Goal: Task Accomplishment & Management: Manage account settings

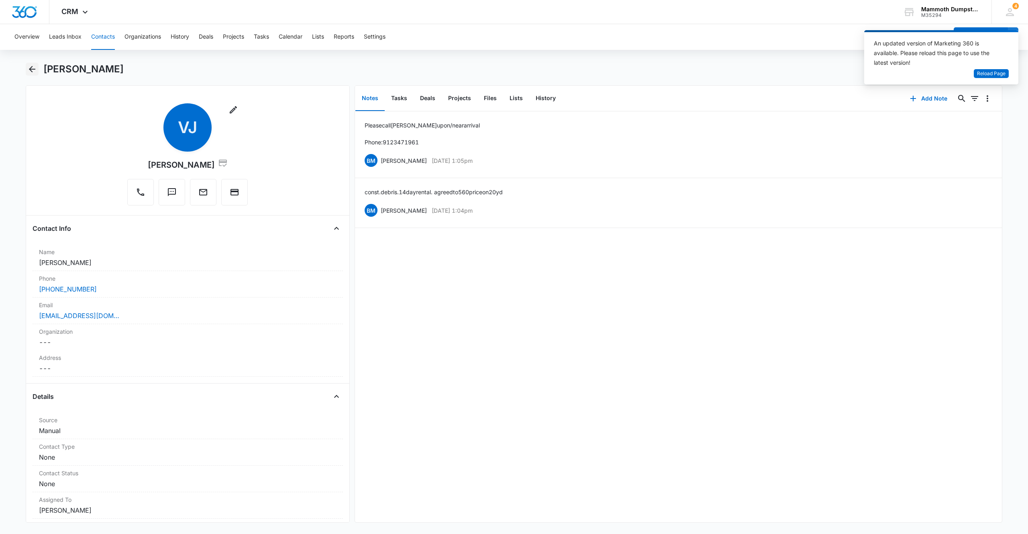
click at [30, 69] on icon "Back" at bounding box center [32, 69] width 6 height 6
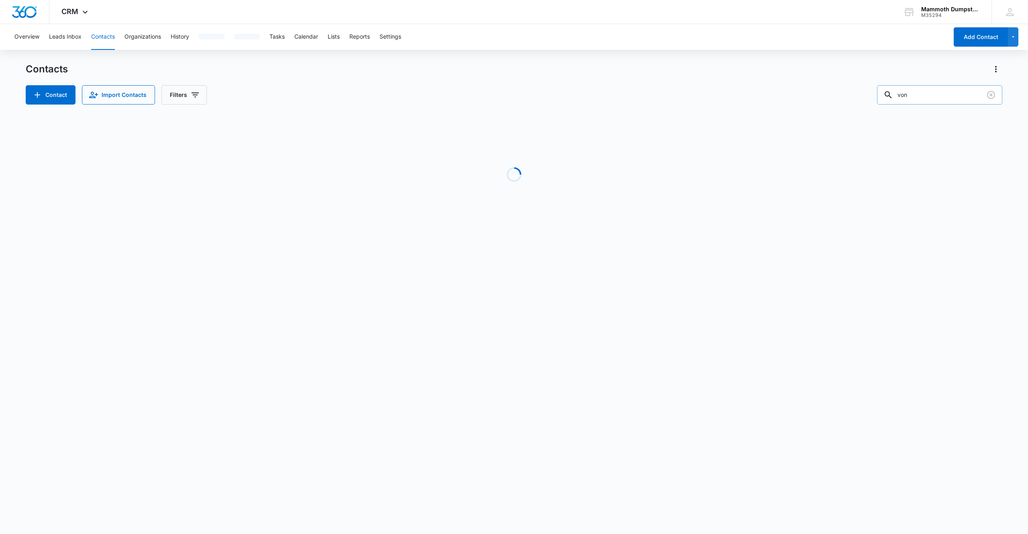
click at [943, 90] on input "von" at bounding box center [939, 94] width 125 height 19
click at [942, 90] on input "von" at bounding box center [939, 94] width 125 height 19
paste input "Shane R Skinner"
type input "Shane R Skinner"
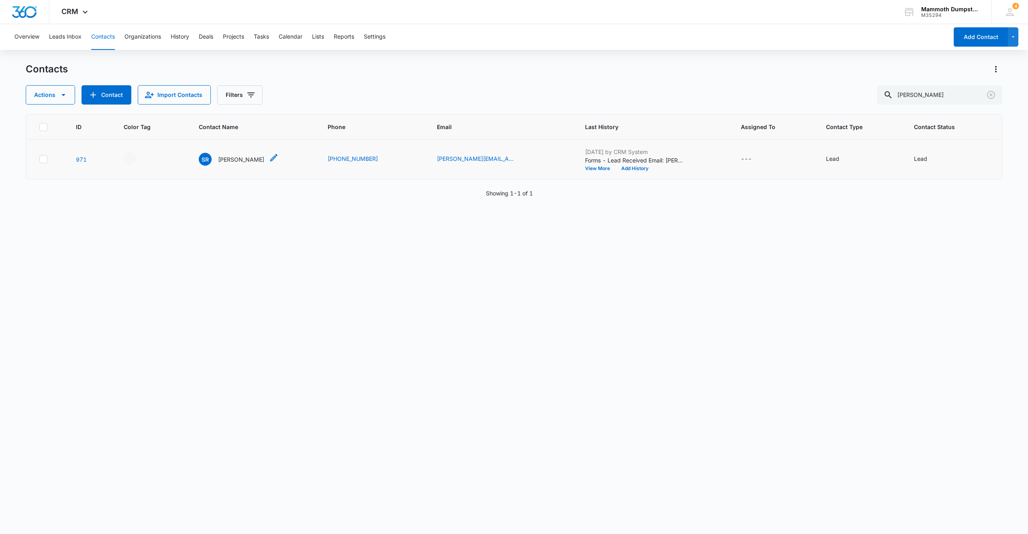
click at [236, 159] on p "Shane R Skinner" at bounding box center [241, 159] width 46 height 8
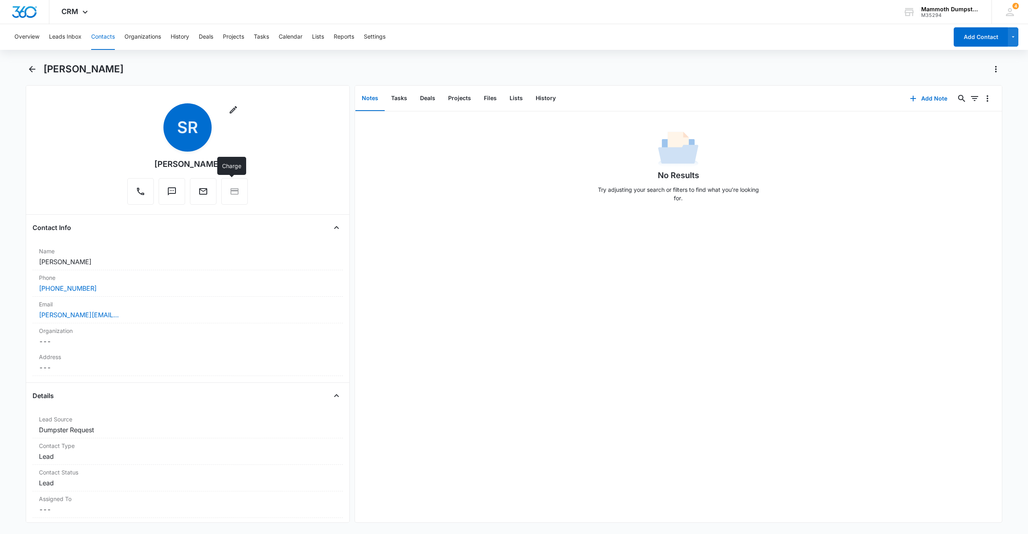
click at [233, 196] on div at bounding box center [234, 191] width 27 height 27
click at [233, 194] on div at bounding box center [234, 191] width 27 height 27
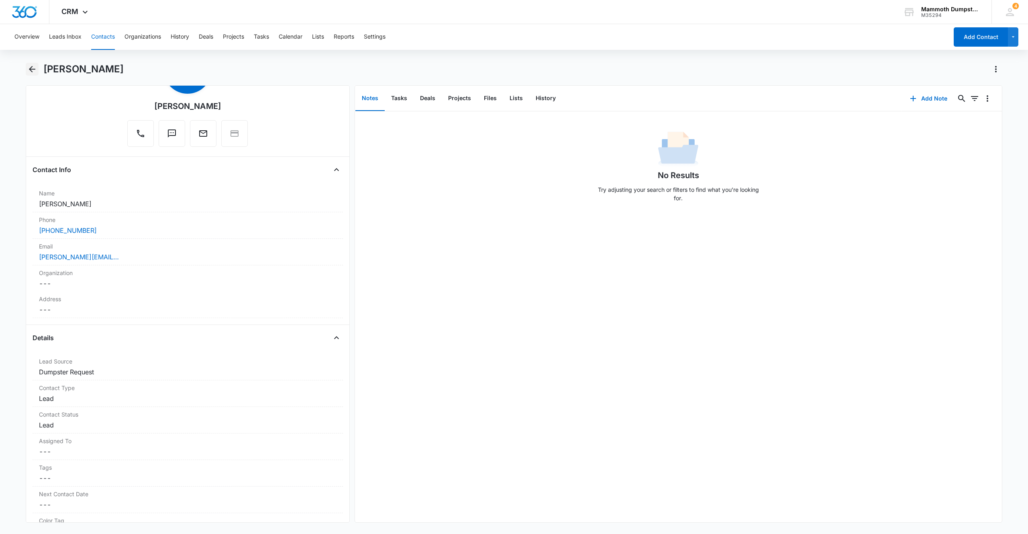
click at [33, 68] on icon "Back" at bounding box center [32, 69] width 10 height 10
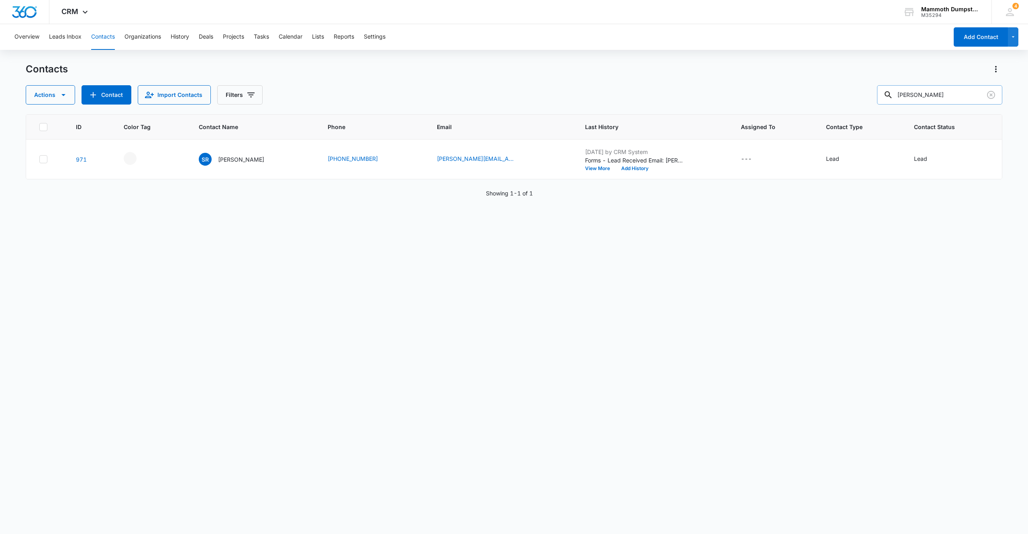
click at [941, 93] on input "Shane R Skinner" at bounding box center [939, 94] width 125 height 19
drag, startPoint x: 942, startPoint y: 93, endPoint x: 901, endPoint y: 93, distance: 41.0
click at [901, 93] on input "Shane R Skinner" at bounding box center [939, 94] width 125 height 19
type input "Skinner"
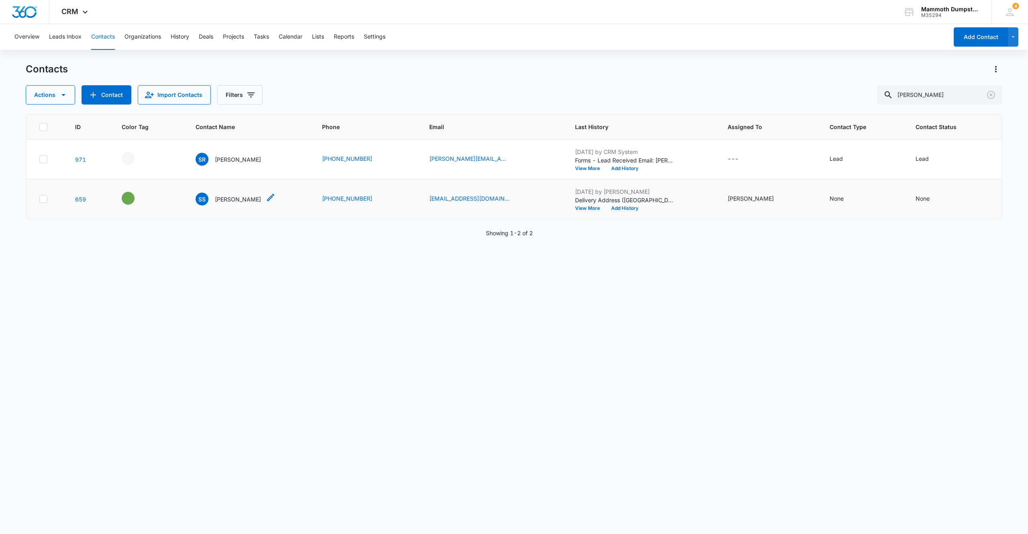
click at [242, 197] on p "Shane Skinner" at bounding box center [238, 199] width 46 height 8
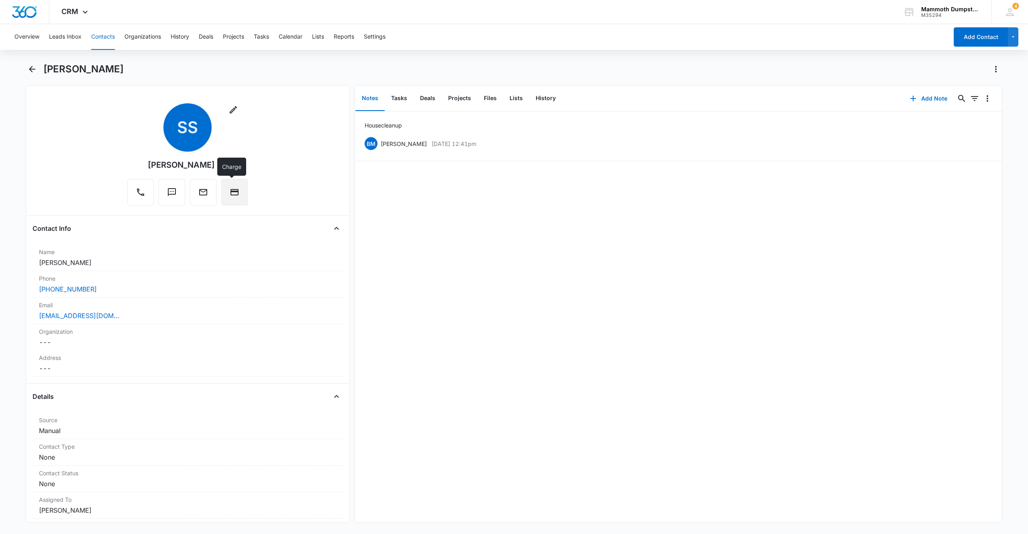
click at [237, 196] on button "Charge" at bounding box center [234, 192] width 27 height 27
click at [33, 71] on icon "Back" at bounding box center [32, 69] width 10 height 10
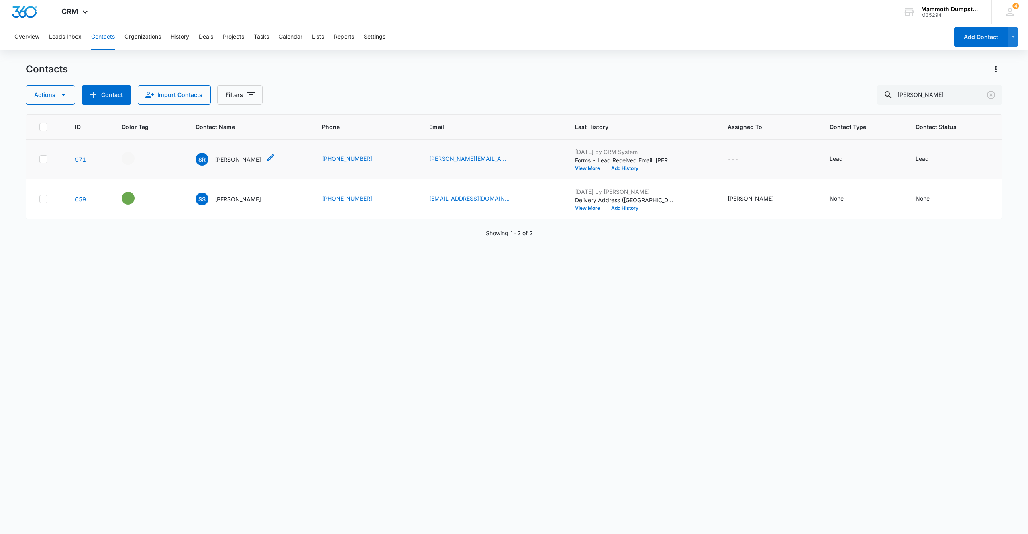
click at [241, 159] on p "Shane R Skinner" at bounding box center [238, 159] width 46 height 8
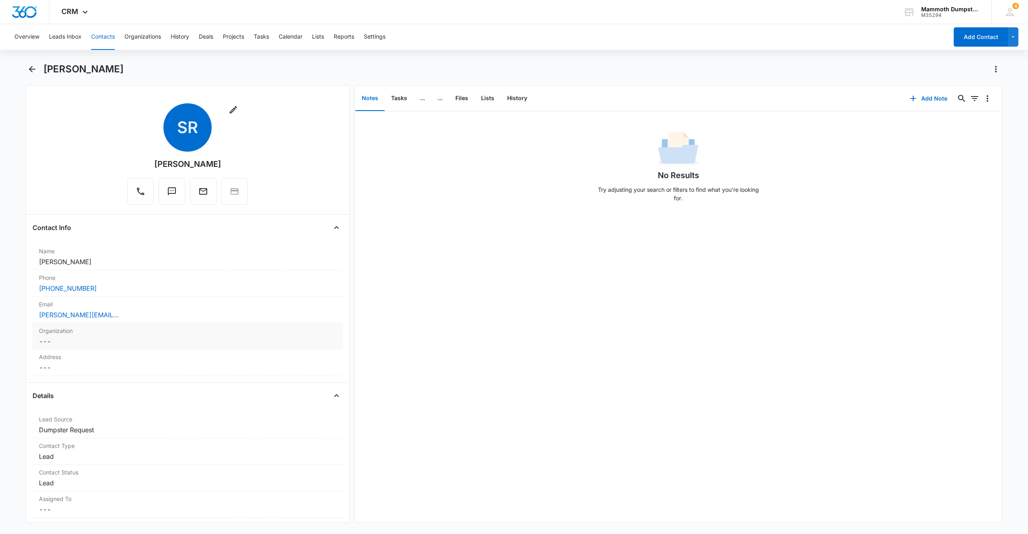
click at [172, 321] on div "Email Cancel Save Changes shane.r.skinner@gmail.com" at bounding box center [188, 309] width 311 height 27
drag, startPoint x: 249, startPoint y: 319, endPoint x: 0, endPoint y: 298, distance: 250.3
click at [0, 298] on main "Shane R Skinner Remove SR Shane R Skinner Contact Info Name Cancel Save Changes…" at bounding box center [514, 297] width 1028 height 469
click at [311, 345] on button "Save Changes" at bounding box center [315, 344] width 46 height 15
click at [31, 67] on icon "Back" at bounding box center [32, 69] width 10 height 10
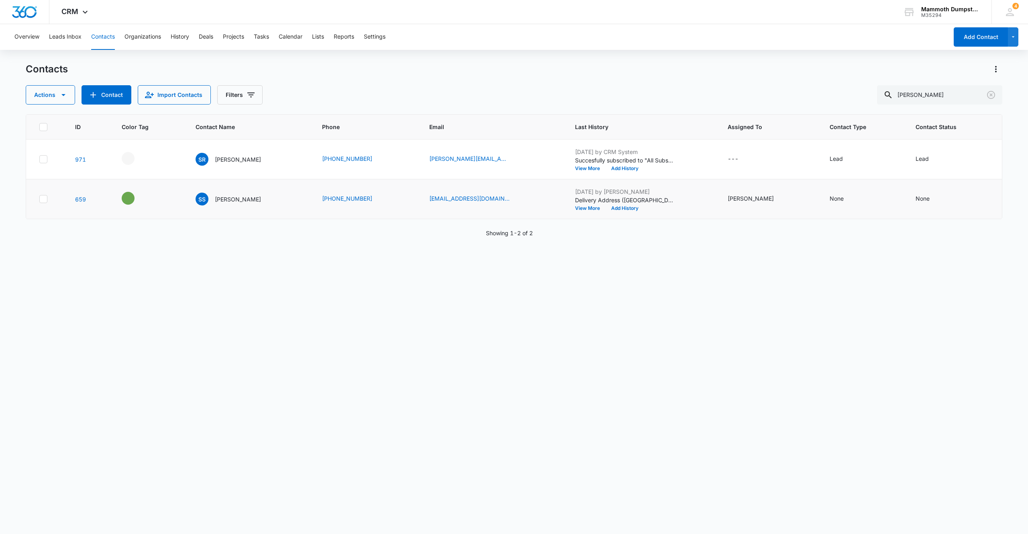
click at [228, 202] on p "Shane Skinner" at bounding box center [238, 199] width 46 height 8
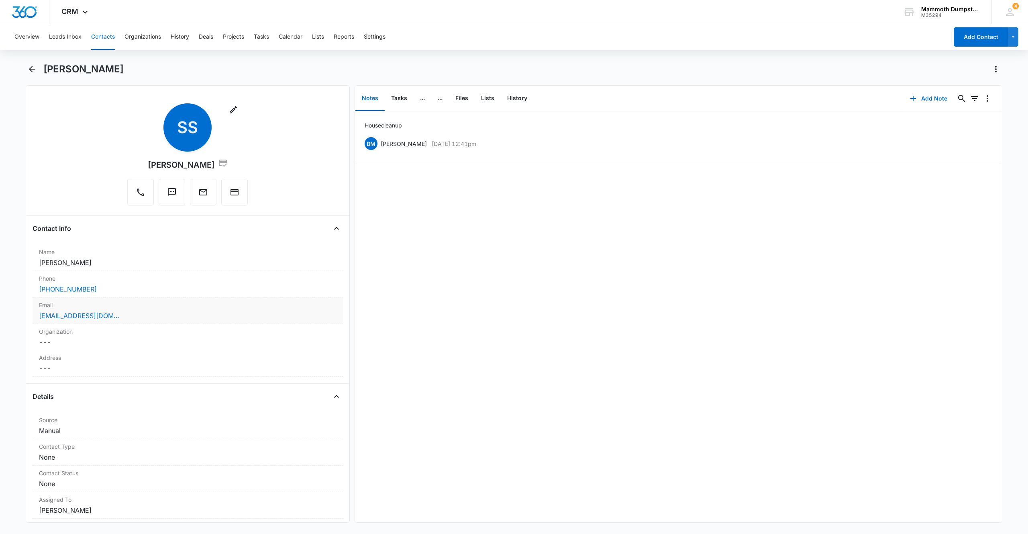
click at [123, 313] on div "skinner1125@hotmail.com" at bounding box center [188, 316] width 298 height 10
drag, startPoint x: 172, startPoint y: 320, endPoint x: 8, endPoint y: 308, distance: 164.4
click at [0, 307] on main "Shane Skinner Remove SS Shane Skinner Contact Info Name Cancel Save Changes Sha…" at bounding box center [514, 297] width 1028 height 469
paste input "hane.r.skinner@g"
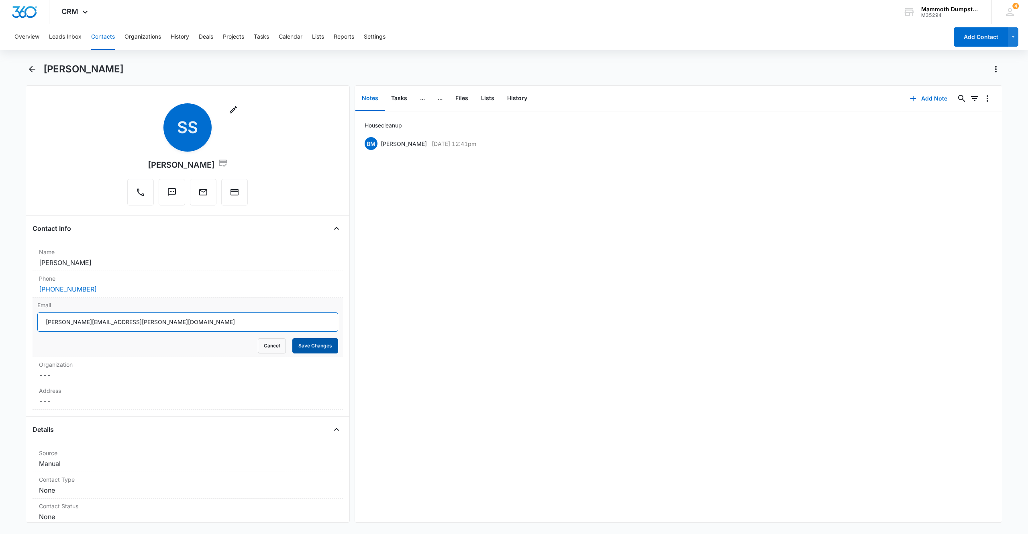
type input "shane.r.skinner@gmail.com"
click at [301, 346] on button "Save Changes" at bounding box center [315, 345] width 46 height 15
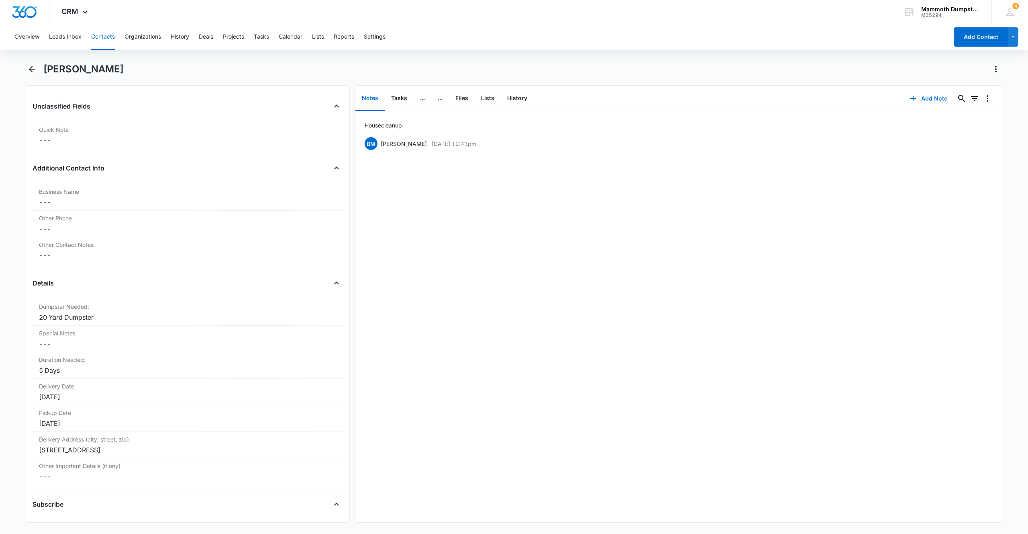
scroll to position [593, 0]
click at [36, 65] on icon "Back" at bounding box center [32, 69] width 10 height 10
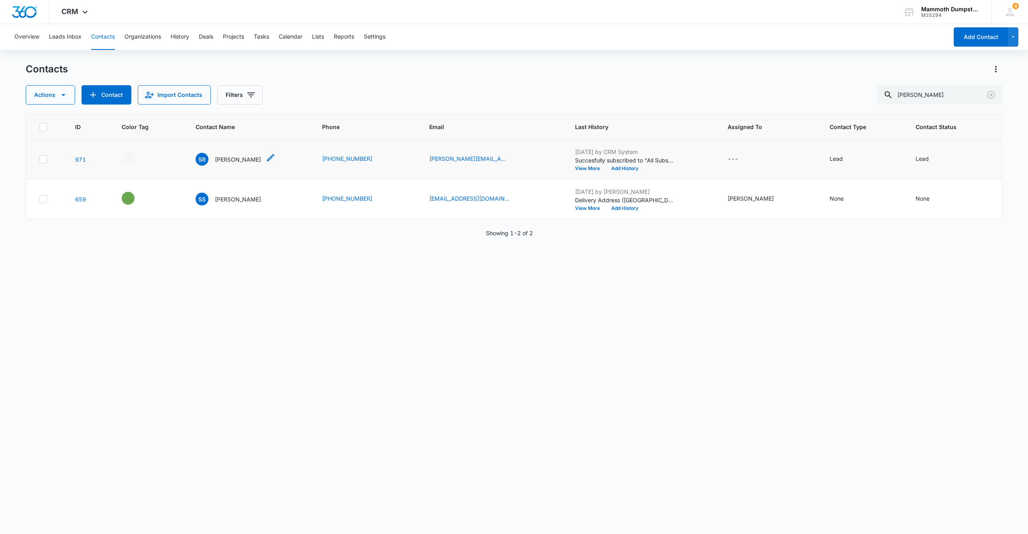
click at [236, 157] on p "Shane R Skinner" at bounding box center [238, 159] width 46 height 8
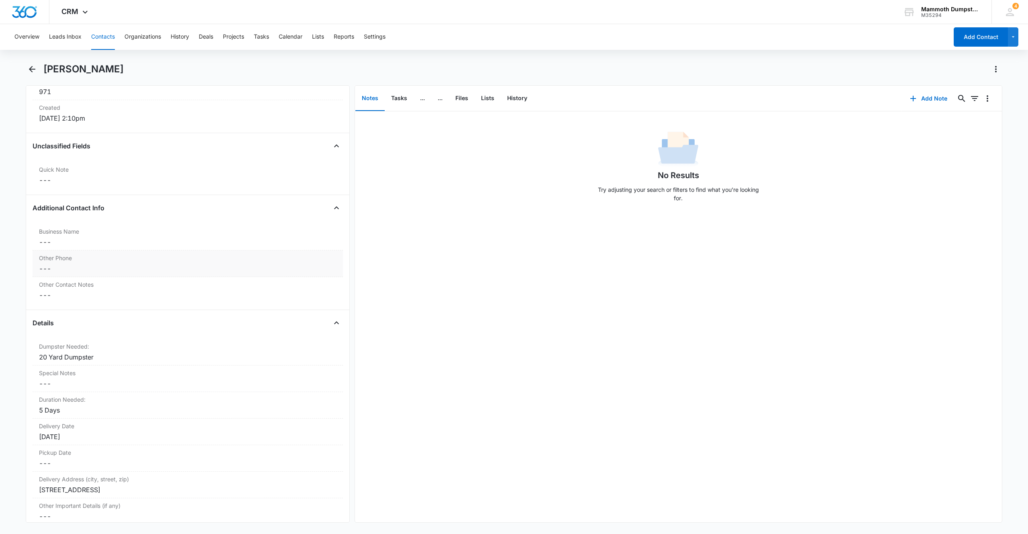
scroll to position [643, 0]
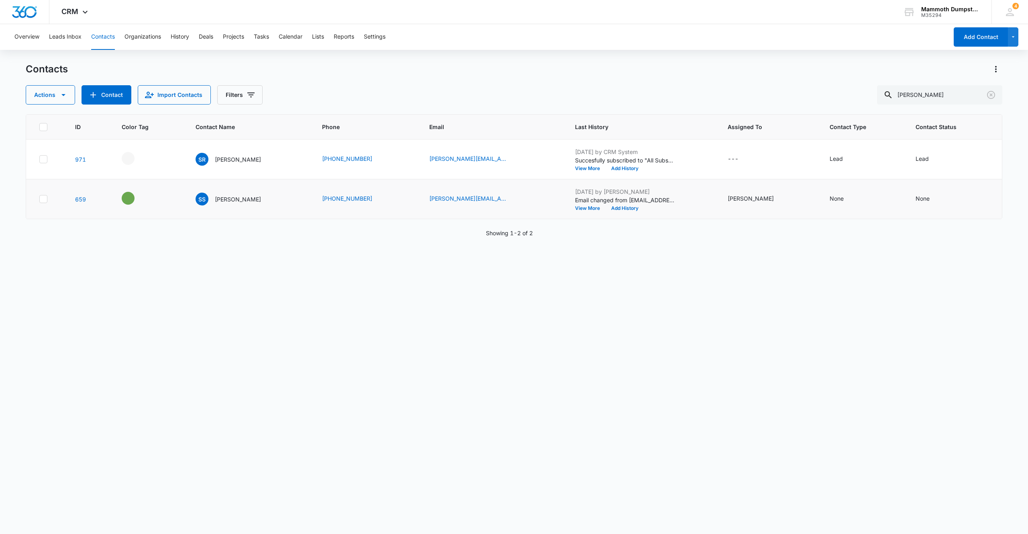
click at [239, 202] on p "Shane Skinner" at bounding box center [238, 199] width 46 height 8
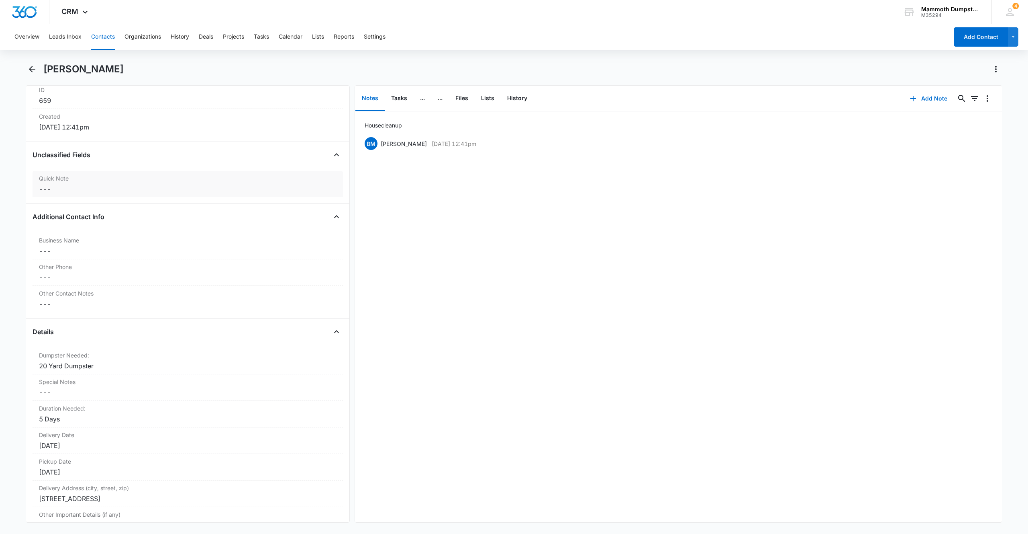
scroll to position [574, 0]
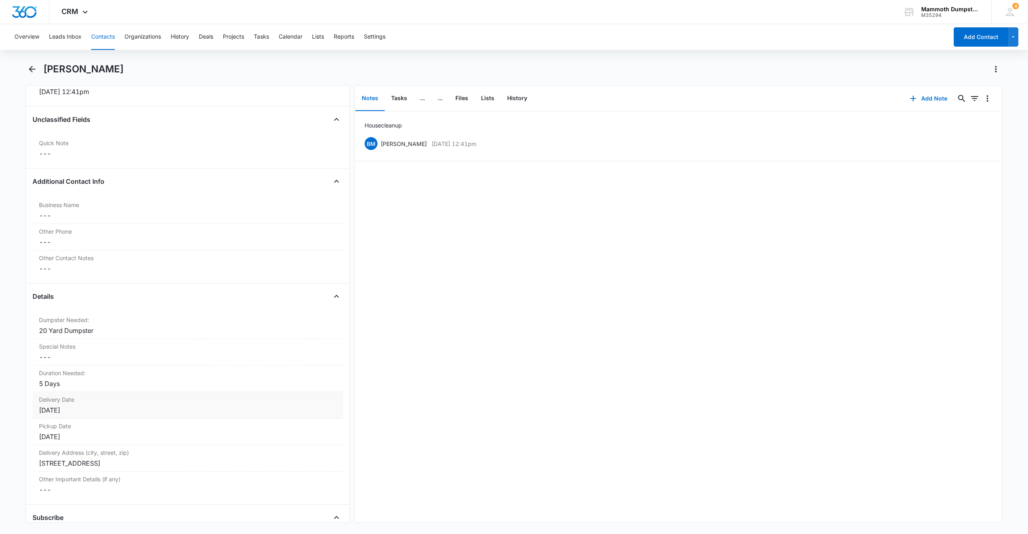
click at [94, 407] on div "Jul 19, 2024" at bounding box center [188, 410] width 298 height 10
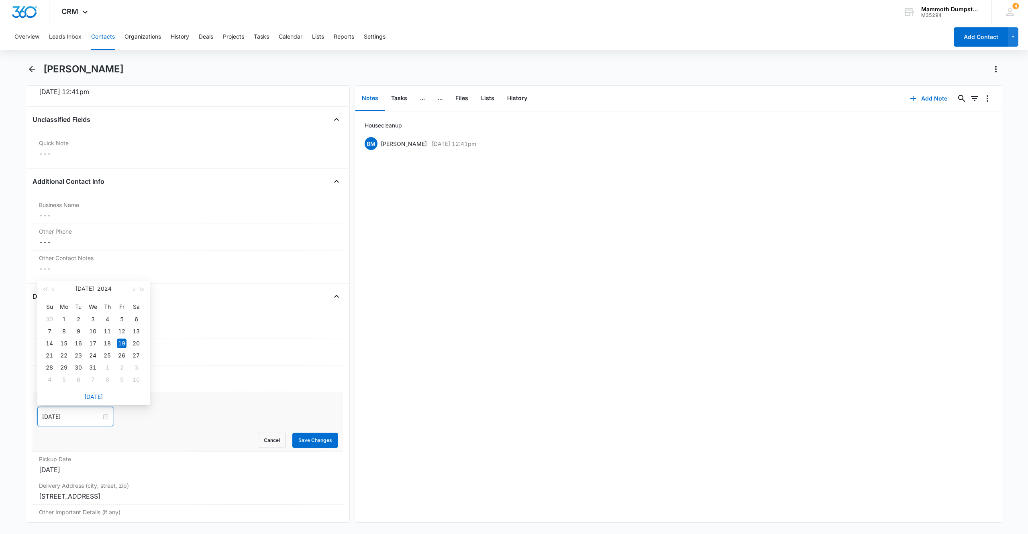
drag, startPoint x: 80, startPoint y: 414, endPoint x: 41, endPoint y: 411, distance: 39.1
click at [41, 411] on div "Jul 19, 2024" at bounding box center [75, 416] width 76 height 19
type input "Jul 19, 2024"
click at [297, 441] on button "Save Changes" at bounding box center [315, 439] width 46 height 15
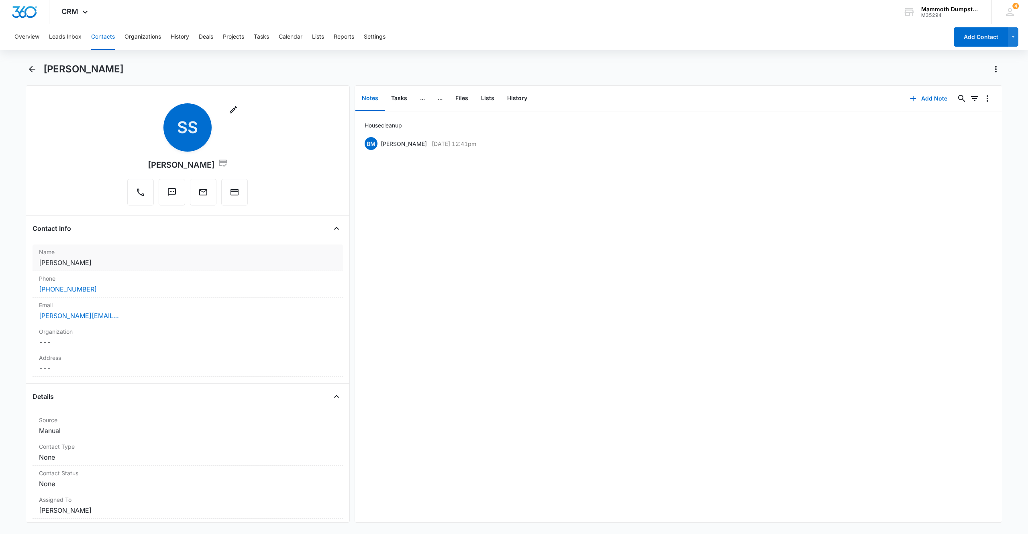
scroll to position [3, 0]
drag, startPoint x: 146, startPoint y: 69, endPoint x: 43, endPoint y: 63, distance: 103.8
click at [43, 63] on div "Shane Skinner" at bounding box center [514, 74] width 977 height 22
copy h1 "Shane Skinner"
click at [30, 68] on icon "Back" at bounding box center [32, 69] width 6 height 6
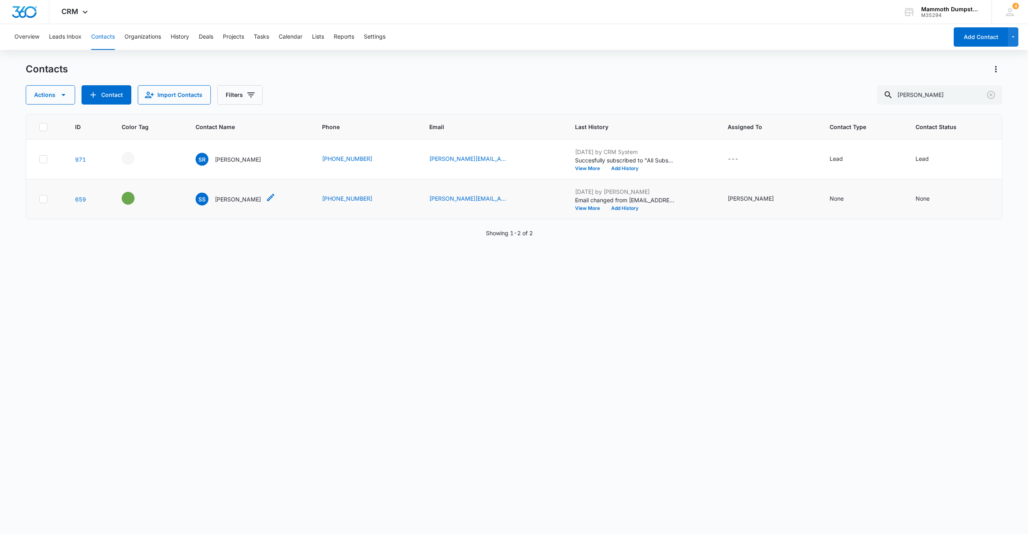
drag, startPoint x: 251, startPoint y: 197, endPoint x: 264, endPoint y: 197, distance: 12.9
click at [251, 197] on p "Shane Skinner" at bounding box center [238, 199] width 46 height 8
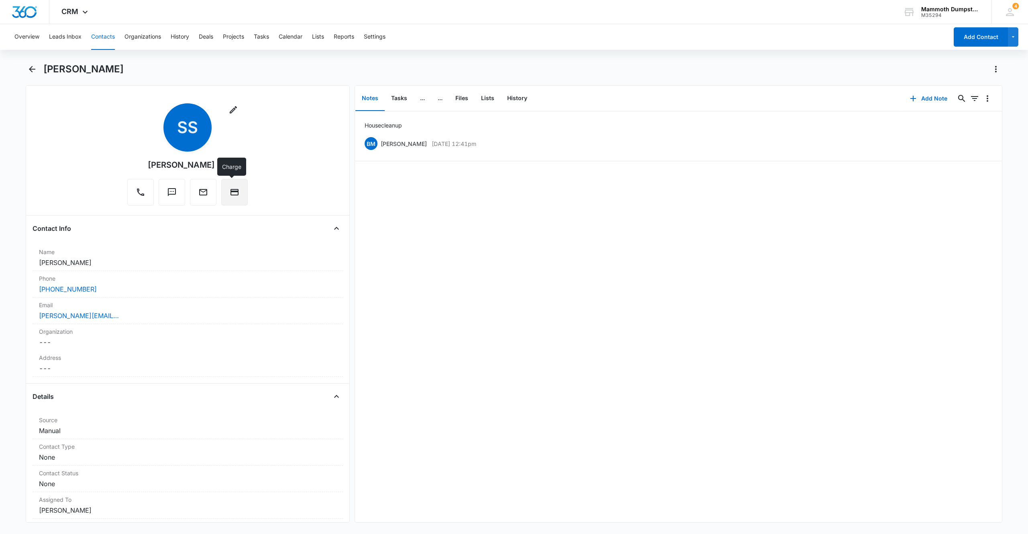
click at [237, 196] on button "Charge" at bounding box center [234, 192] width 27 height 27
